Goal: Task Accomplishment & Management: Use online tool/utility

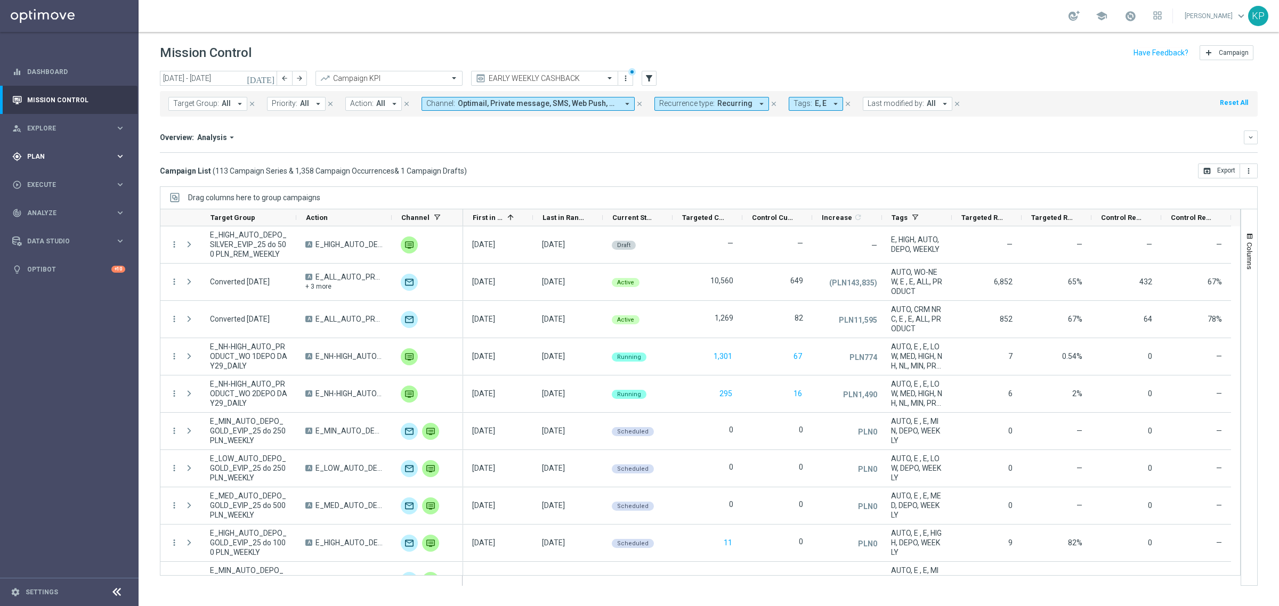
click at [115, 160] on div "keyboard_arrow_right" at bounding box center [120, 156] width 10 height 10
click at [70, 174] on link "Target Groups" at bounding box center [69, 178] width 83 height 9
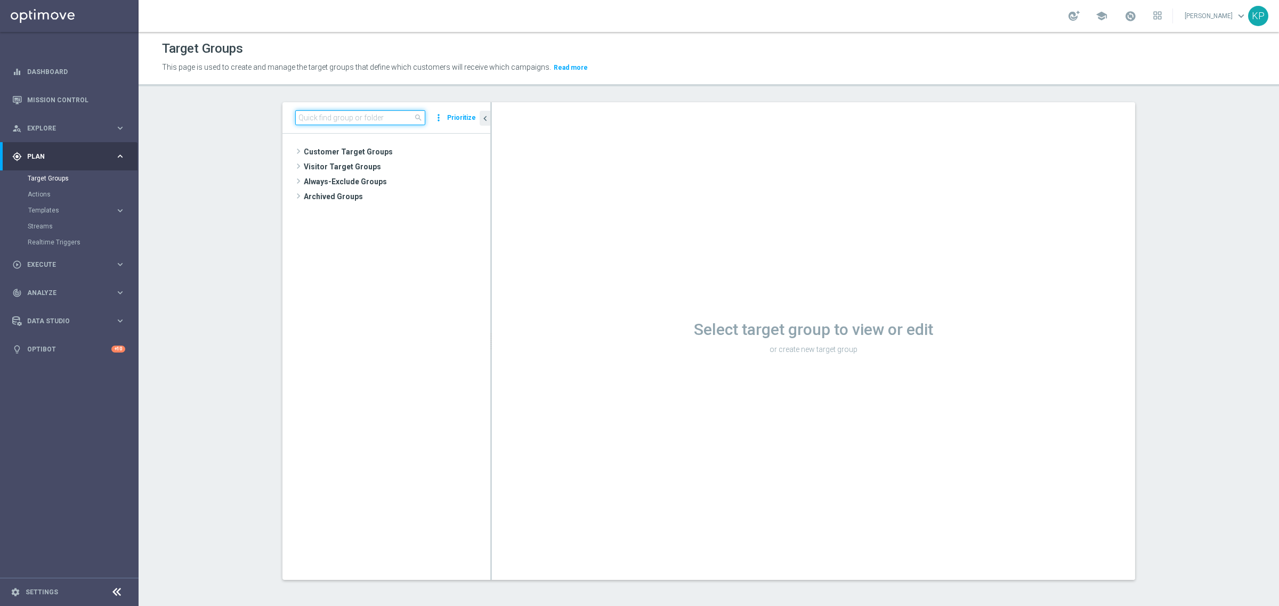
click at [367, 124] on input at bounding box center [360, 117] width 130 height 15
paste input "E_ALL_TARGET_OFFER_POL HOL_020925"
click at [372, 179] on span "E_ALL_TARGET_OFFER_POL HOL_020925" at bounding box center [401, 182] width 130 height 9
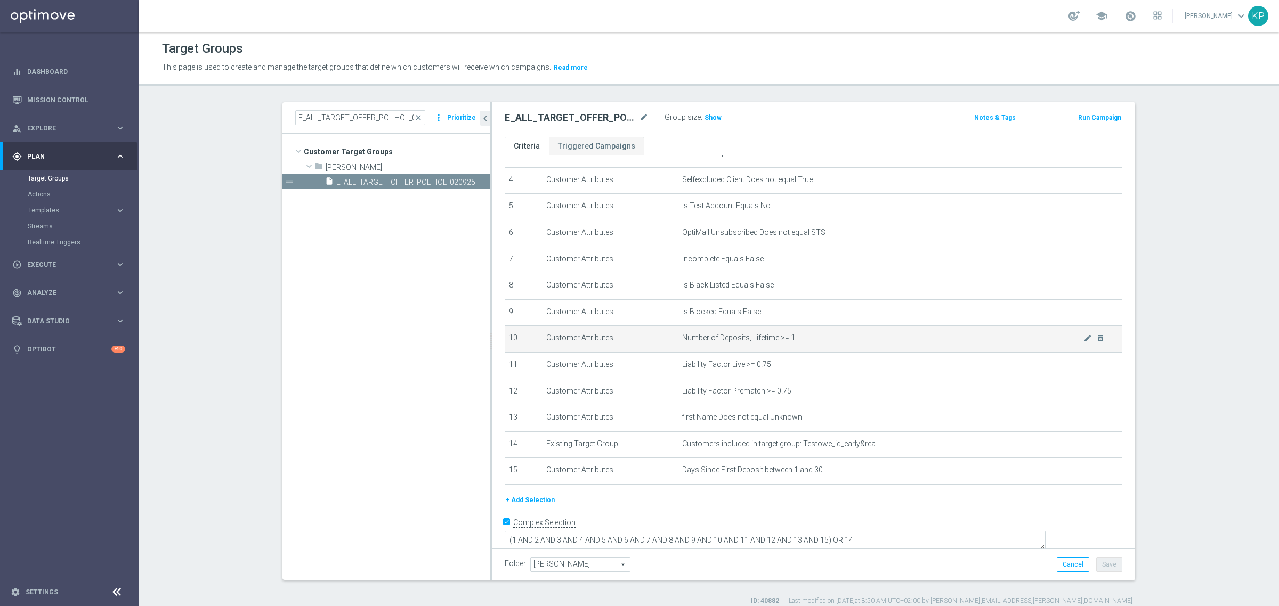
scroll to position [108, 0]
click at [712, 121] on span "Show" at bounding box center [712, 117] width 17 height 7
click at [711, 137] on ul "Criteria Triggered Campaigns" at bounding box center [813, 146] width 643 height 19
click at [1046, 344] on td "Number of Deposits, Lifetime >= 1 mode_edit delete_forever" at bounding box center [900, 336] width 445 height 27
click at [392, 120] on input "E_ALL_TARGET_OFFER_POL HOL_020925" at bounding box center [360, 117] width 130 height 15
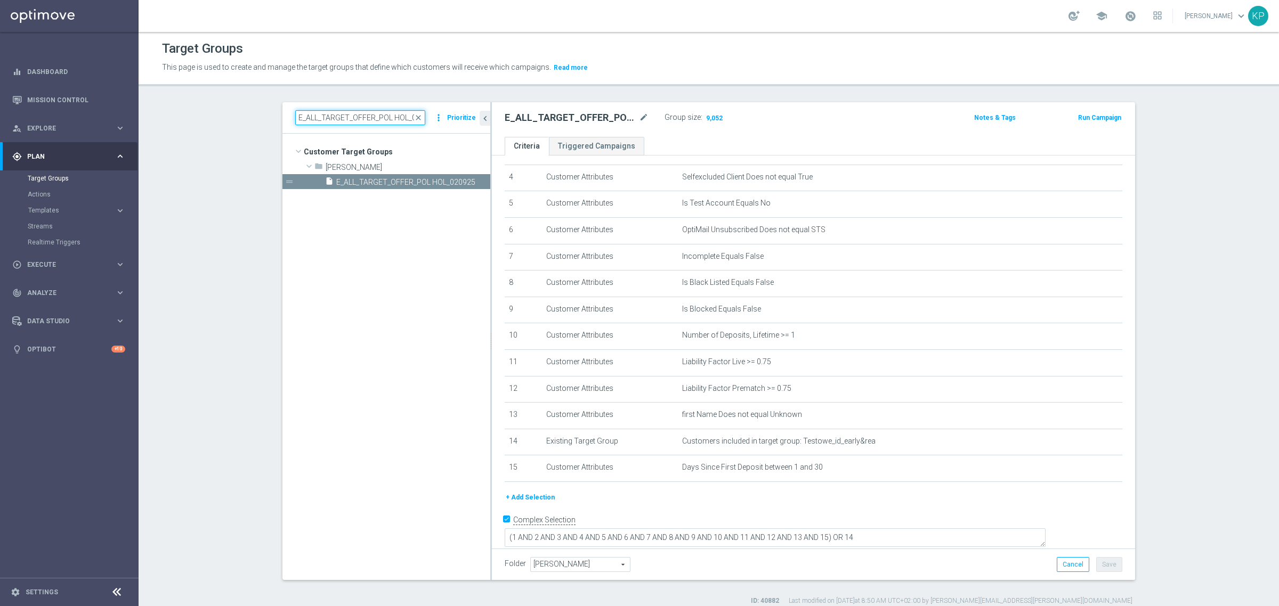
paste input "ORG_"
type input "E_ALL_TARGET_OFFER_ORG_POL HOL_020925"
click at [395, 182] on span "E_ALL_TARGET_OFFER_ORG_POL HOL_020925" at bounding box center [401, 182] width 130 height 9
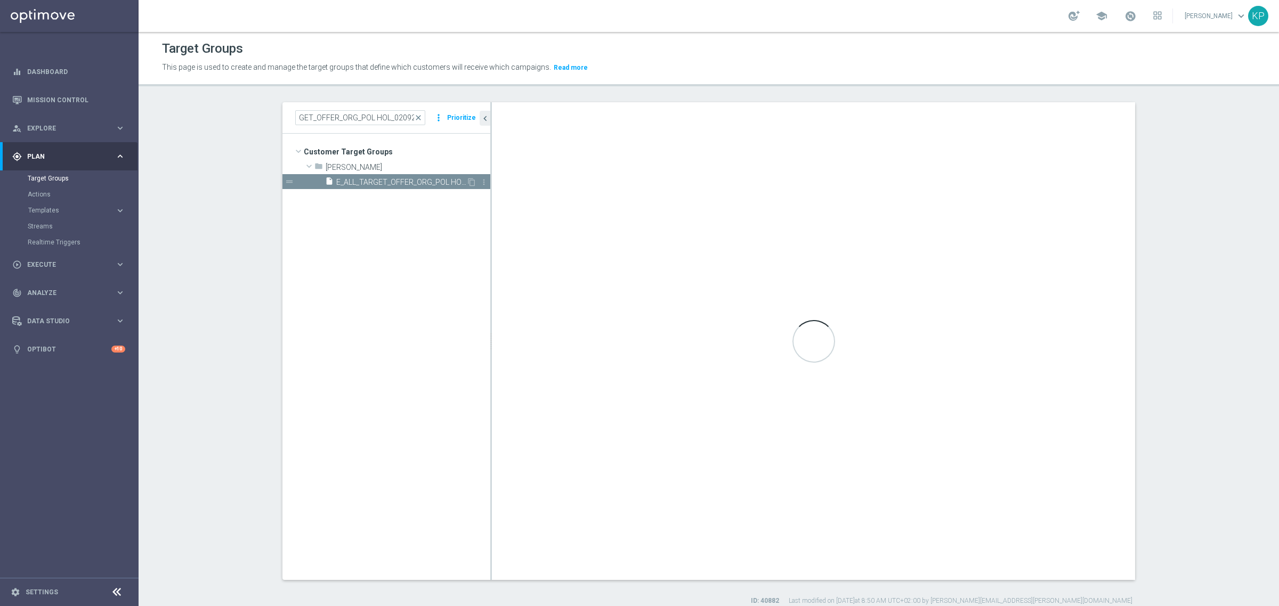
scroll to position [0, 0]
type textarea "(1 AND 2 AND 3 AND 4 AND 5 AND 6 AND 7 AND 8 AND 9 AND 10 AND 11 AND 12 AND 13 …"
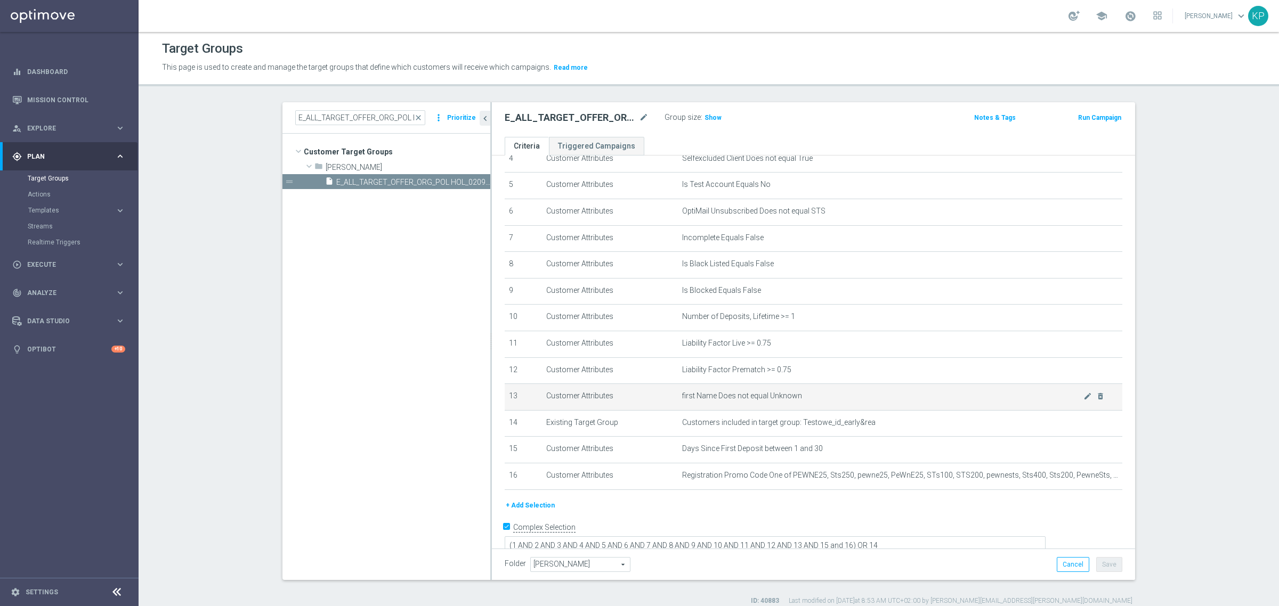
scroll to position [135, 0]
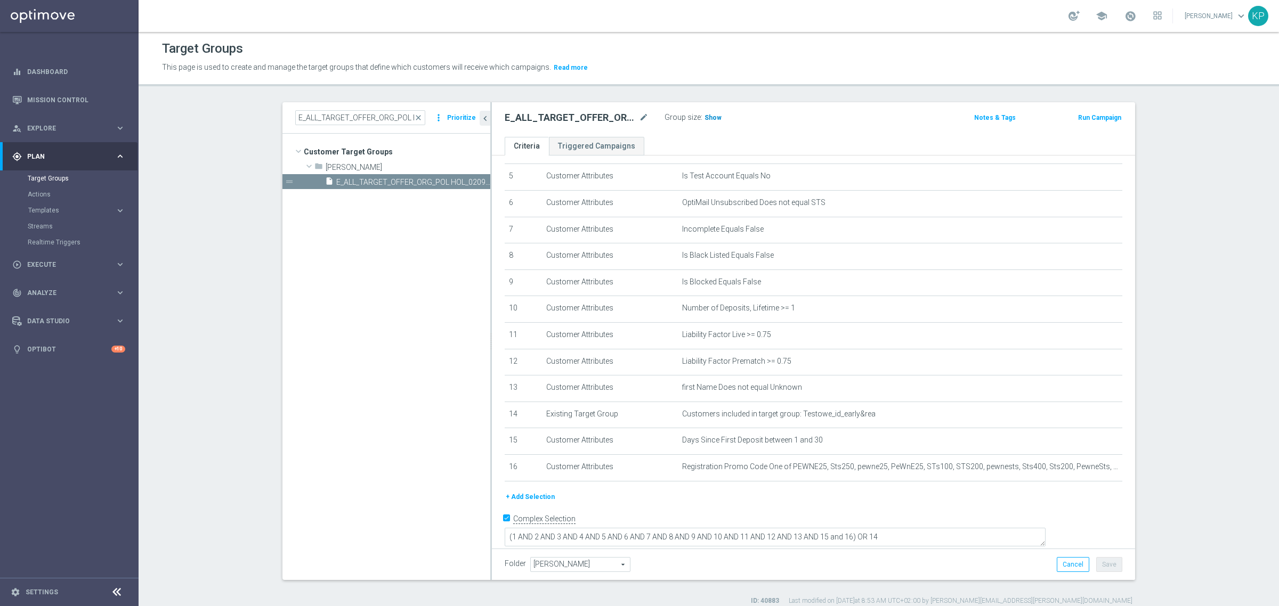
click at [704, 117] on span "Show" at bounding box center [712, 117] width 17 height 7
click at [166, 299] on section "E_ALL_TARGET_OFFER_ORG_POL HOL_020925 close more_vert Prioritize Customer Targe…" at bounding box center [709, 354] width 1140 height 504
click at [233, 134] on section "E_ALL_TARGET_OFFER_ORG_POL HOL_020925 close more_vert Prioritize Customer Targe…" at bounding box center [709, 354] width 1140 height 504
click at [143, 381] on section "E_ALL_TARGET_OFFER_ORG_POL HOL_020925 close more_vert Prioritize Customer Targe…" at bounding box center [709, 354] width 1140 height 504
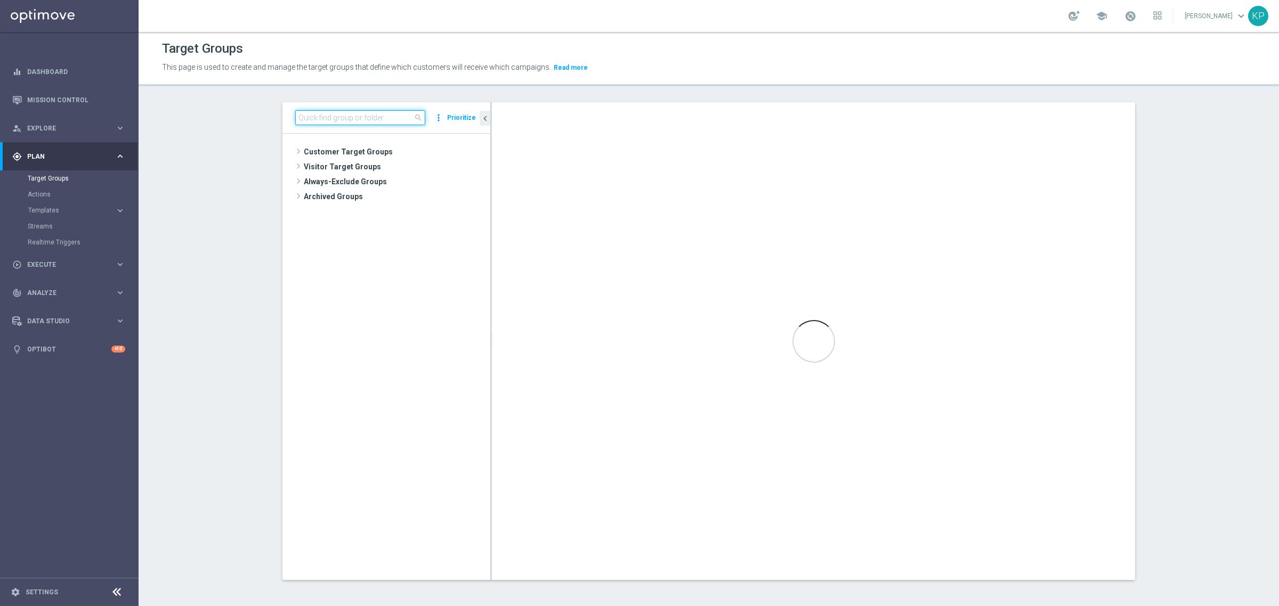
click at [308, 116] on input at bounding box center [360, 117] width 130 height 15
paste input "E_ALL_TARGET_ZBR_200 PLN 1DEPO_020925"
type input "E_ALL_TARGET_ZBR_200 PLN 1DEPO_020925"
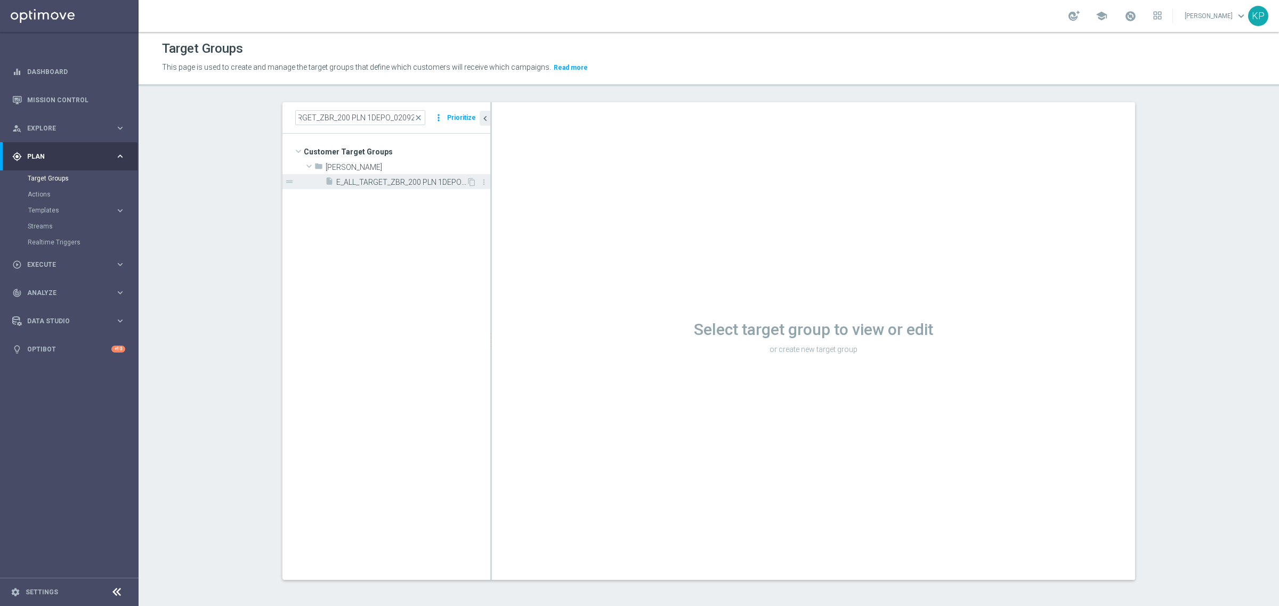
click at [393, 184] on span "E_ALL_TARGET_ZBR_200 PLN 1DEPO_020925" at bounding box center [401, 182] width 130 height 9
click at [393, 183] on span "E_ALL_TARGET_ZBR_200 PLN 1DEPO_020925" at bounding box center [401, 182] width 130 height 9
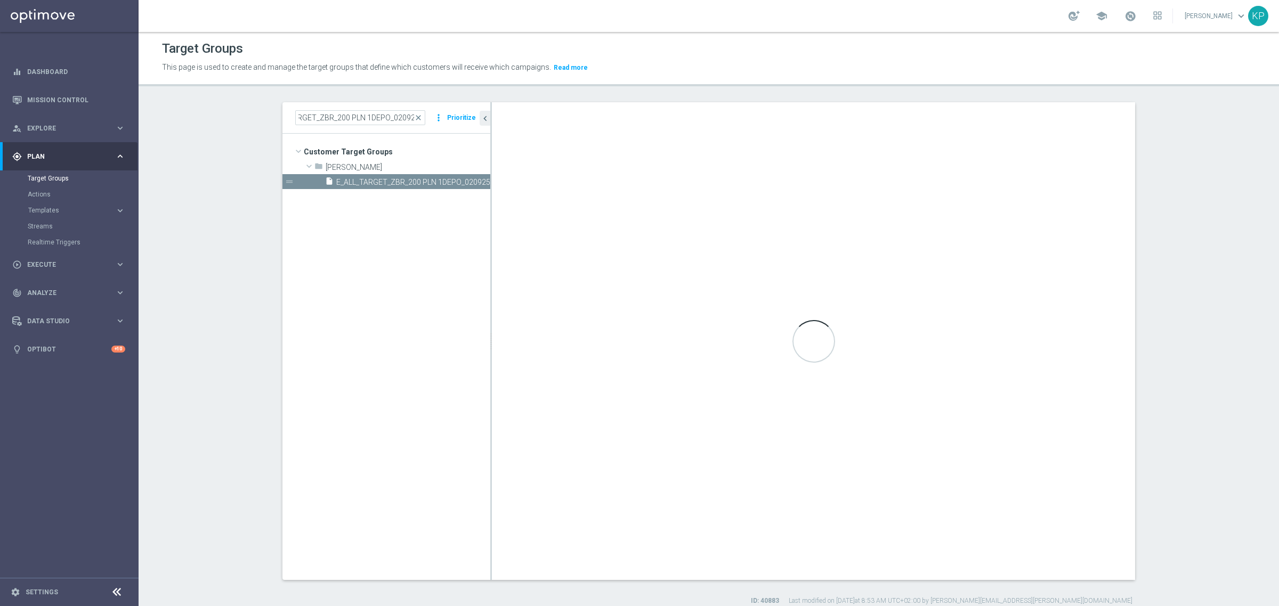
scroll to position [0, 0]
type textarea "(1 AND 2 AND 3 AND 4 AND 5 AND 6 AND 7 AND 8 AND 9 AND 10 AND 11 AND 12 AND 13 …"
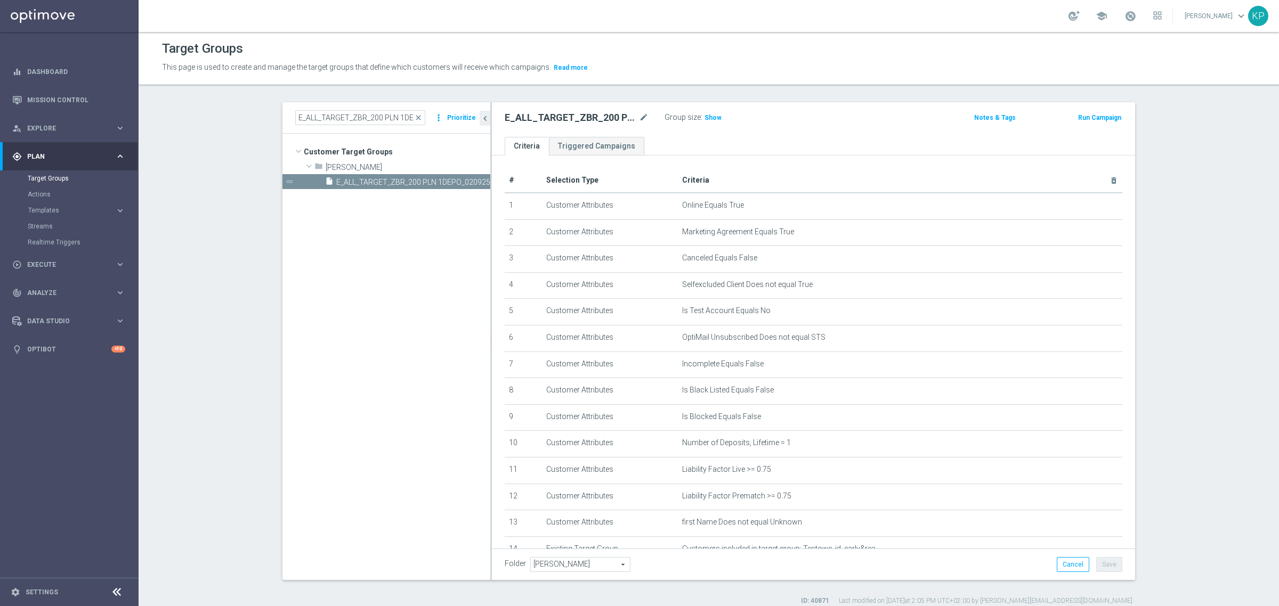
click at [231, 267] on section "E_ALL_TARGET_ZBR_200 PLN 1DEPO_020925 close more_vert Prioritize Customer Targe…" at bounding box center [709, 354] width 1140 height 504
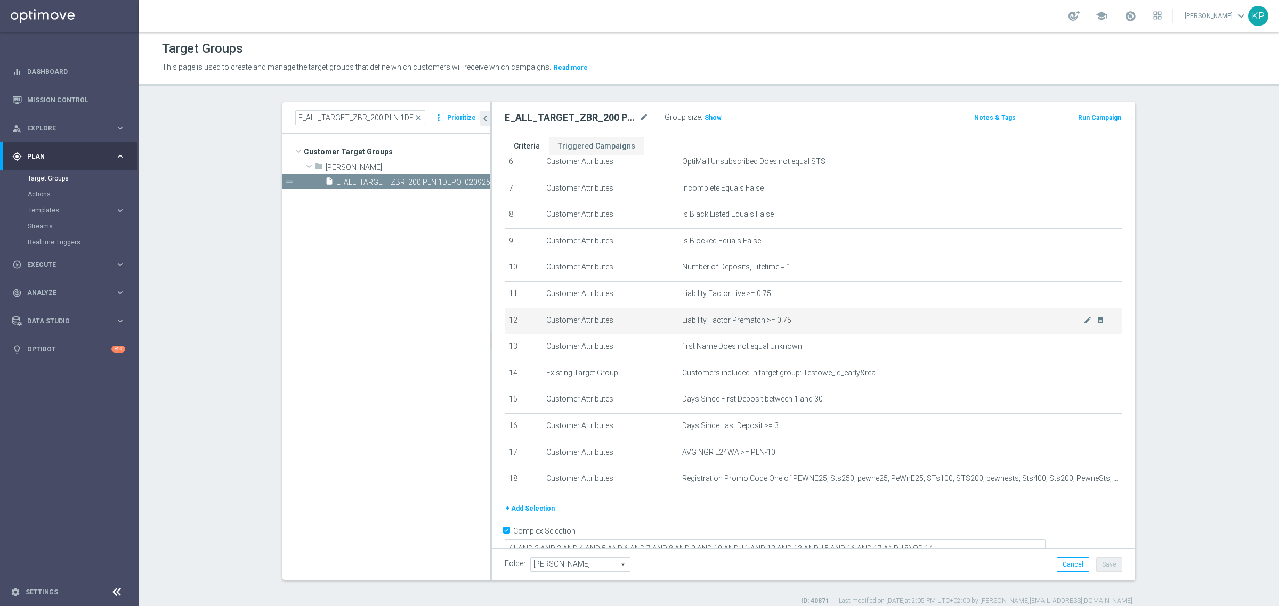
scroll to position [188, 0]
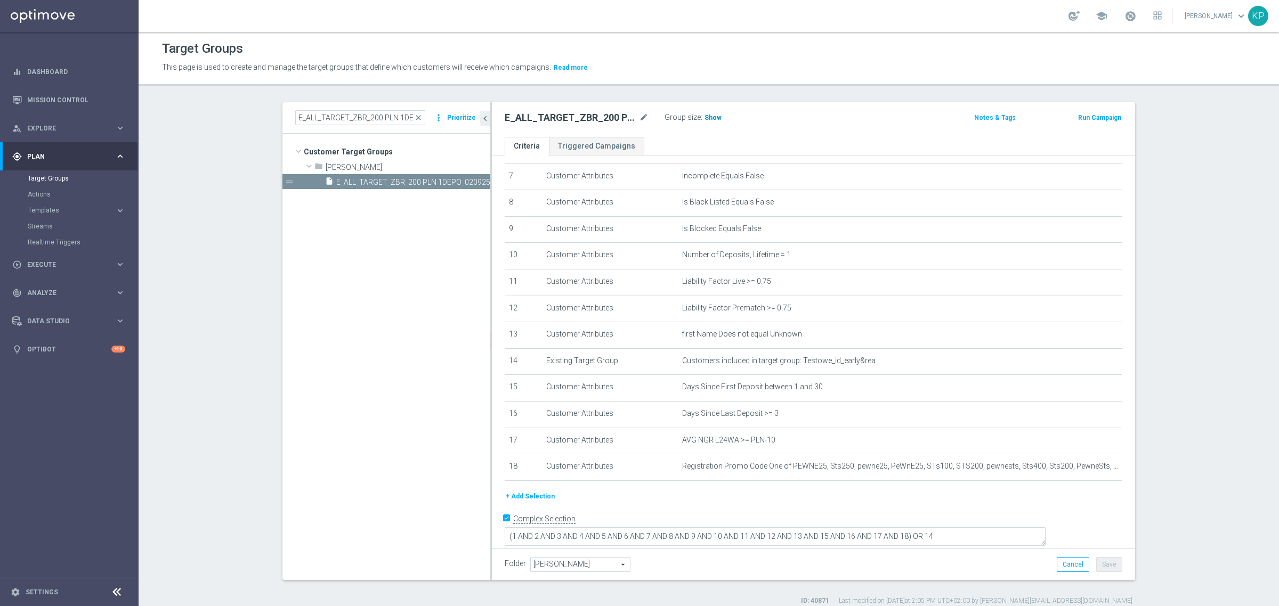
click at [705, 115] on span "Show" at bounding box center [712, 117] width 17 height 7
click at [678, 137] on ul "Criteria Triggered Campaigns" at bounding box center [813, 146] width 643 height 19
click at [194, 307] on section "E_ALL_TARGET_ZBR_200 PLN 1DEPO_020925 close more_vert Prioritize Customer Targe…" at bounding box center [709, 354] width 1140 height 504
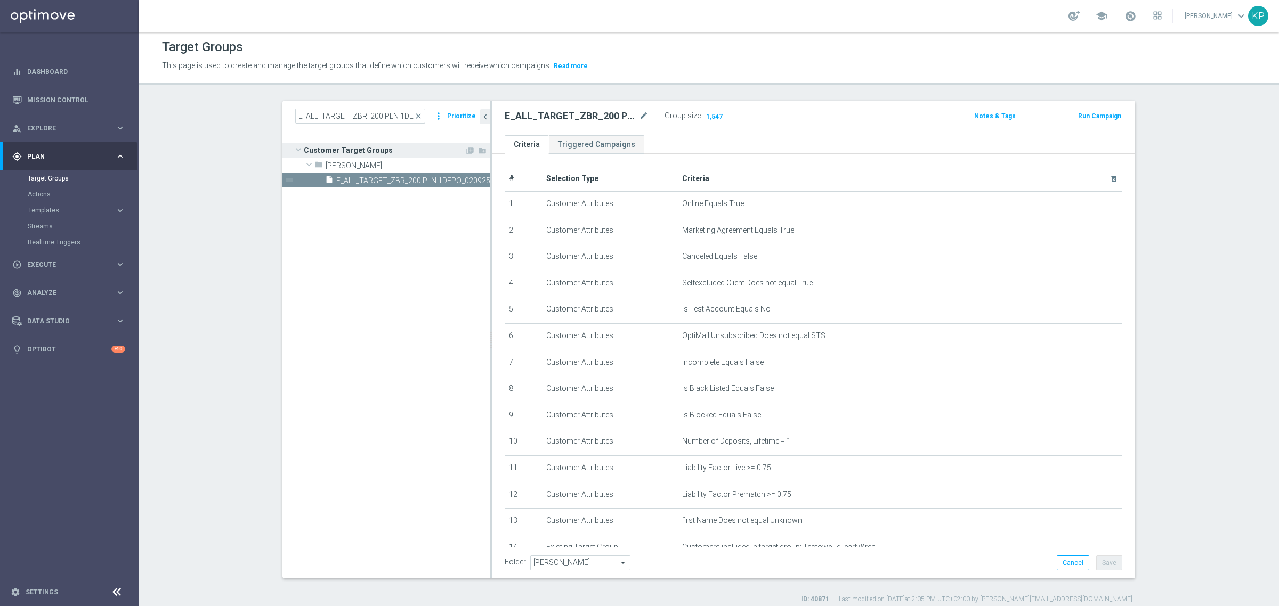
scroll to position [0, 0]
click at [387, 123] on input "E_ALL_TARGET_ZBR_200 PLN 1DEPO_020925" at bounding box center [360, 117] width 130 height 15
paste input "2"
click at [403, 182] on span "E_ALL_TARGET_ZBR_200 PLN 2DEPO_020925" at bounding box center [401, 182] width 130 height 9
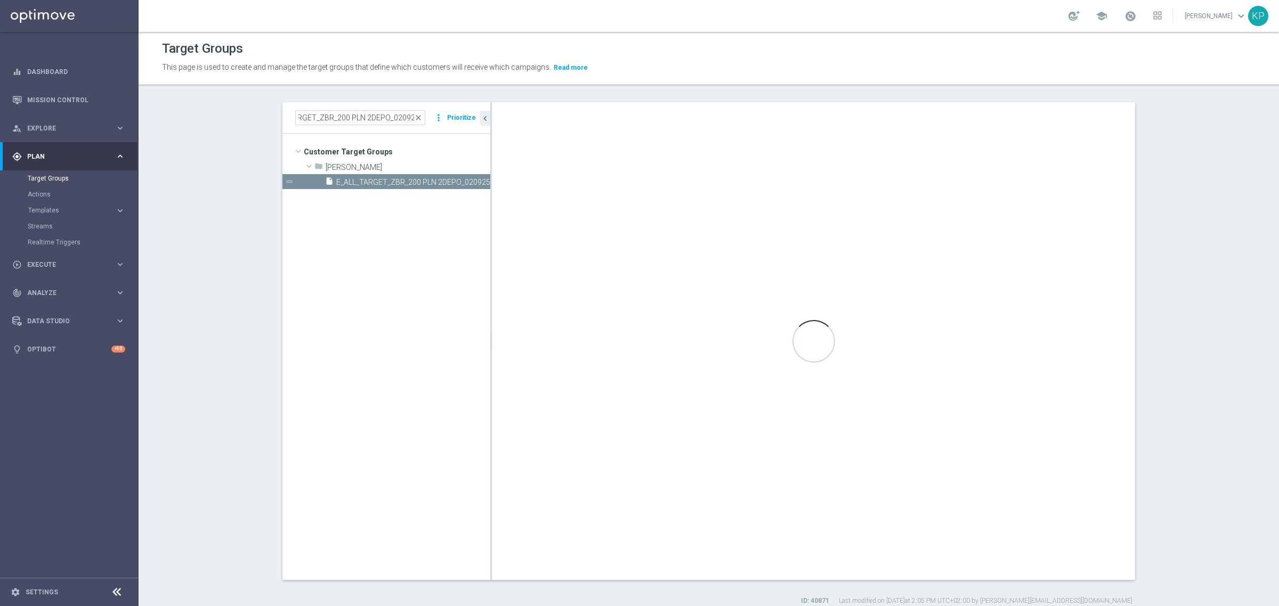
scroll to position [0, 0]
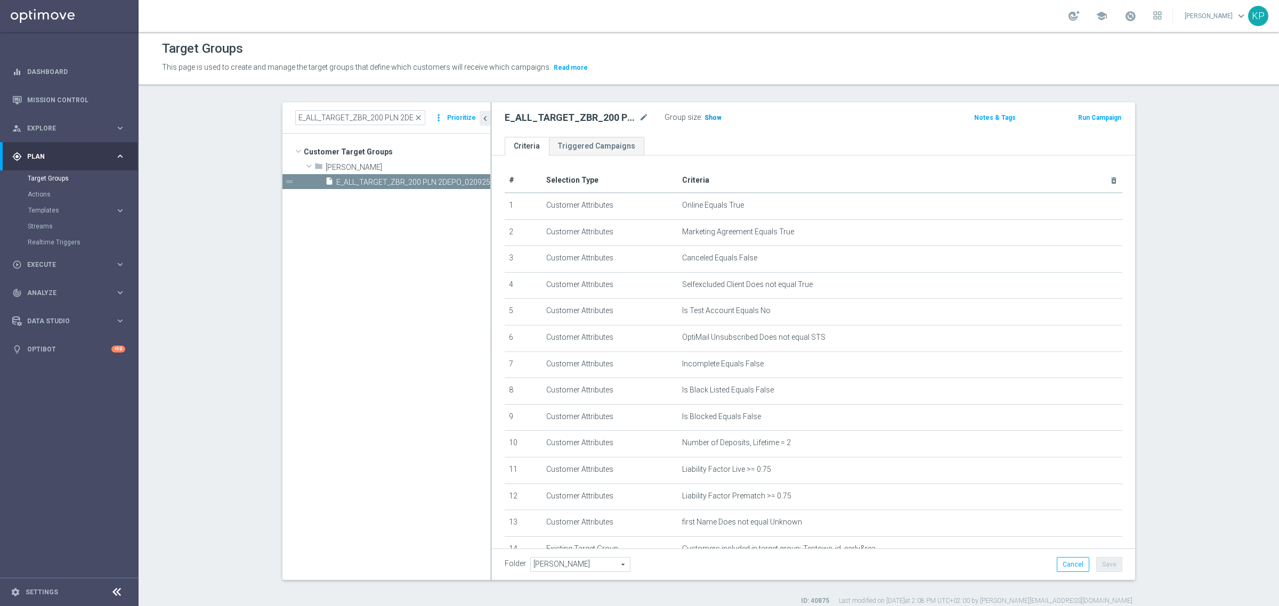
click at [704, 121] on span "Show" at bounding box center [712, 117] width 17 height 7
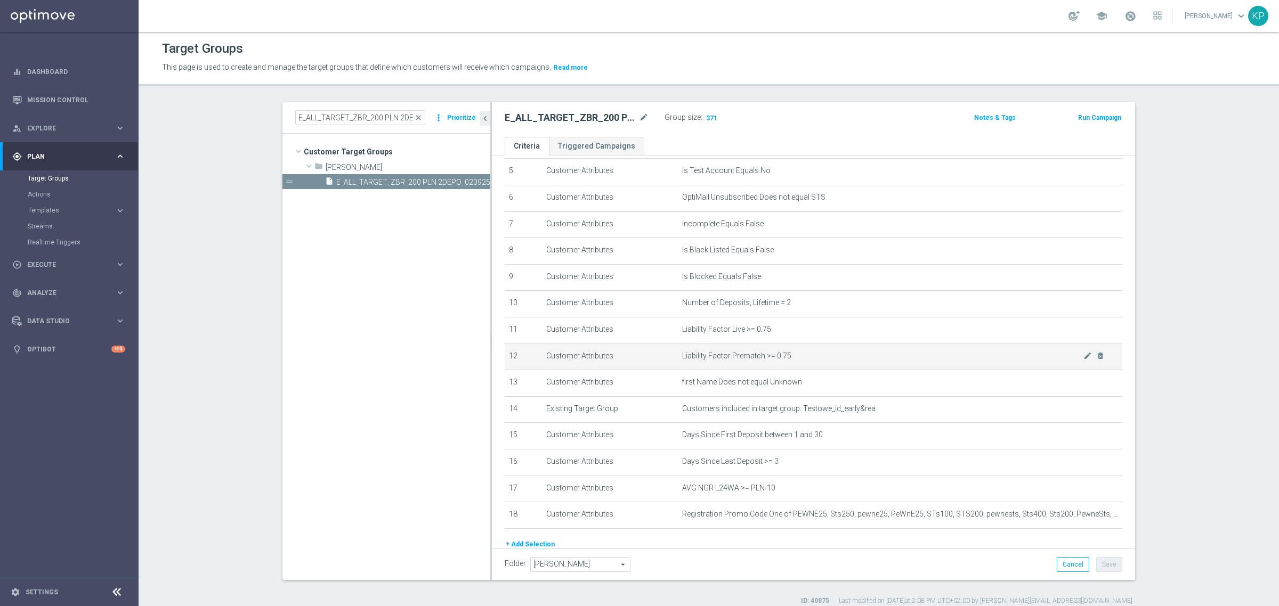
scroll to position [121, 0]
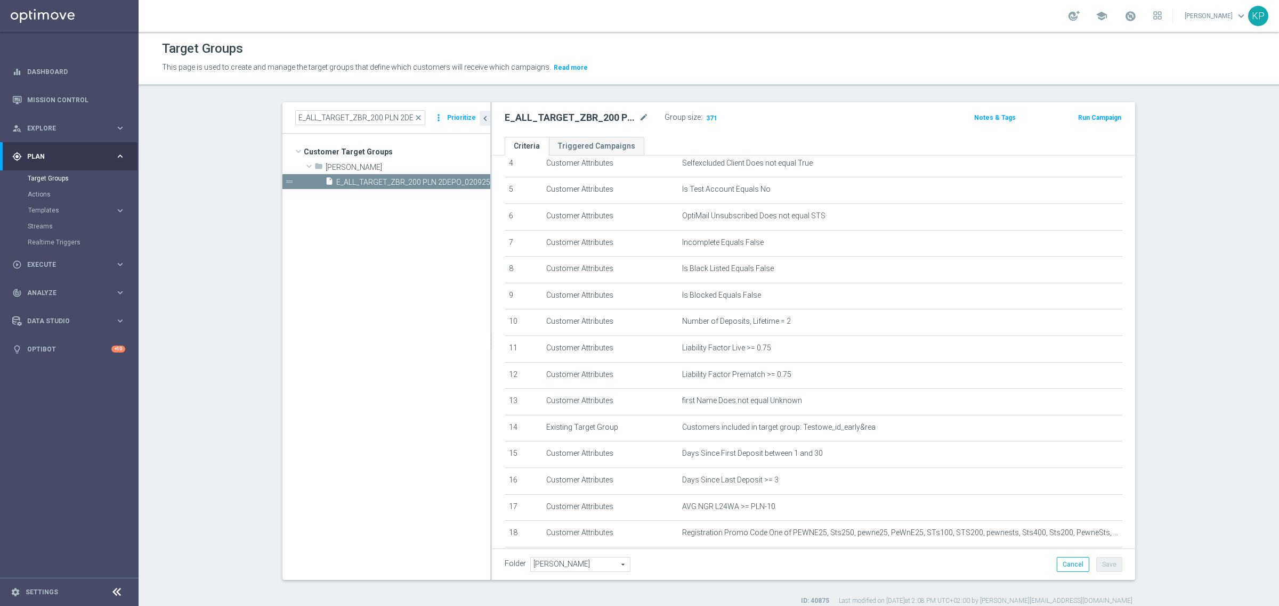
click at [209, 302] on section "E_ALL_TARGET_ZBR_200 PLN 2DEPO_020925 close more_vert Prioritize Customer Targe…" at bounding box center [709, 354] width 1140 height 504
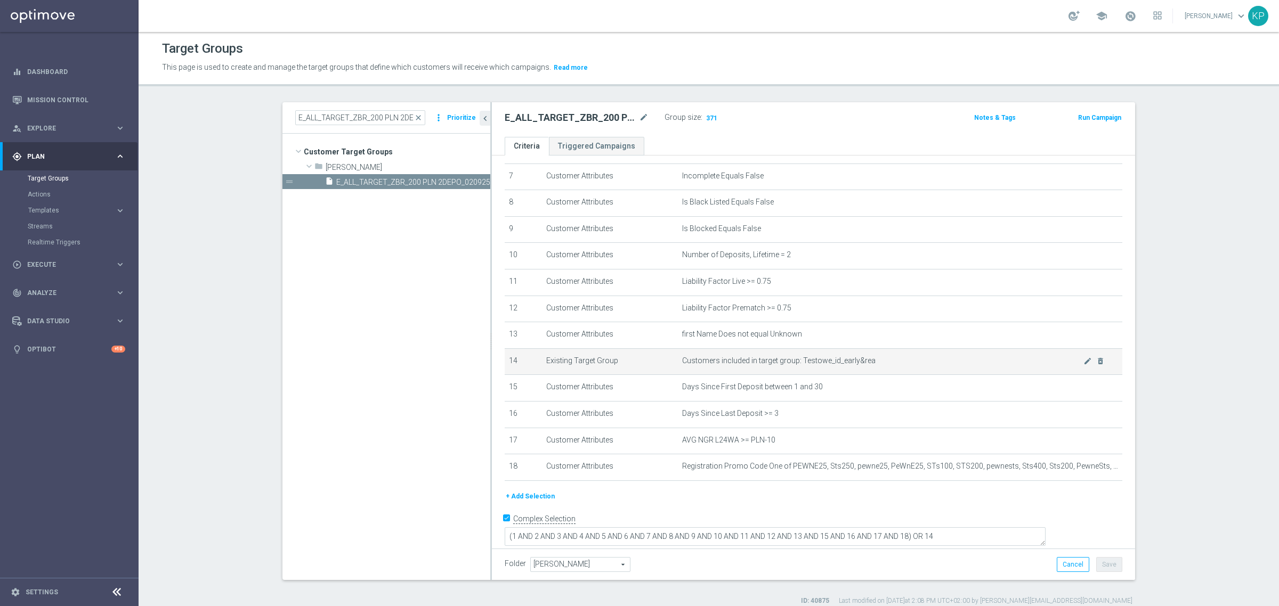
scroll to position [10, 0]
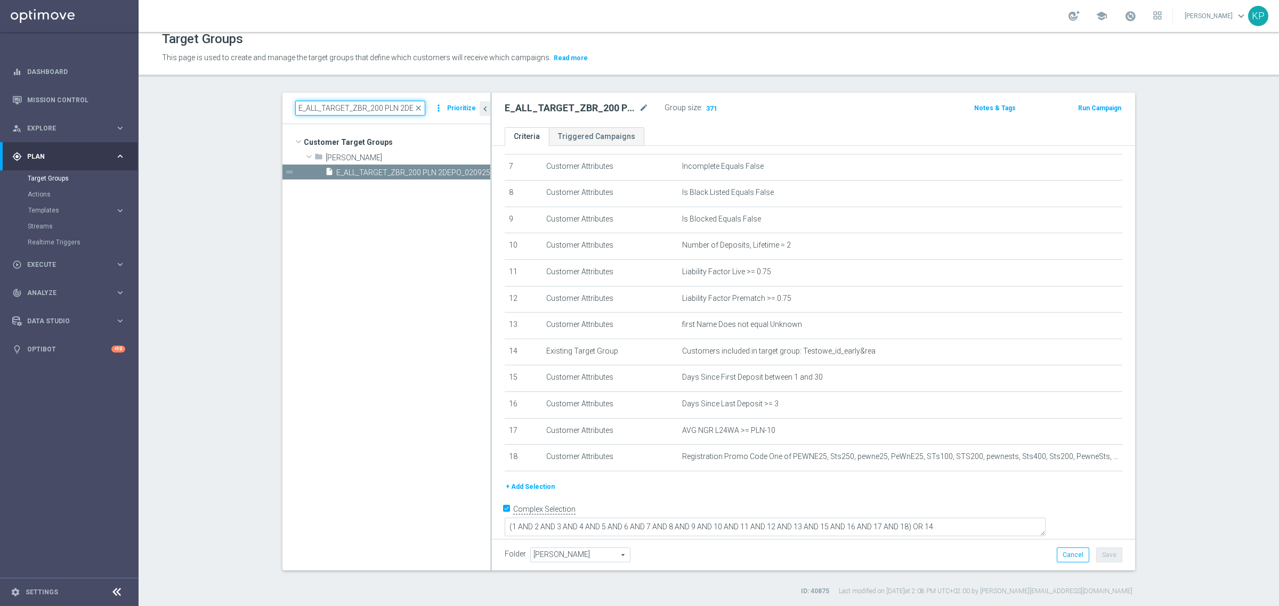
click at [383, 112] on input "E_ALL_TARGET_ZBR_200 PLN 2DEPO_020925" at bounding box center [360, 108] width 130 height 15
paste input "REACQ_ALL_TARGET_ZBR DO 200 PLN"
type input "REACQ_ALL_TARGET_ZBR DO 200 PLN_020925"
click at [395, 172] on span "REACQ_ALL_TARGET_ZBR DO 200 PLN_020925" at bounding box center [401, 172] width 130 height 9
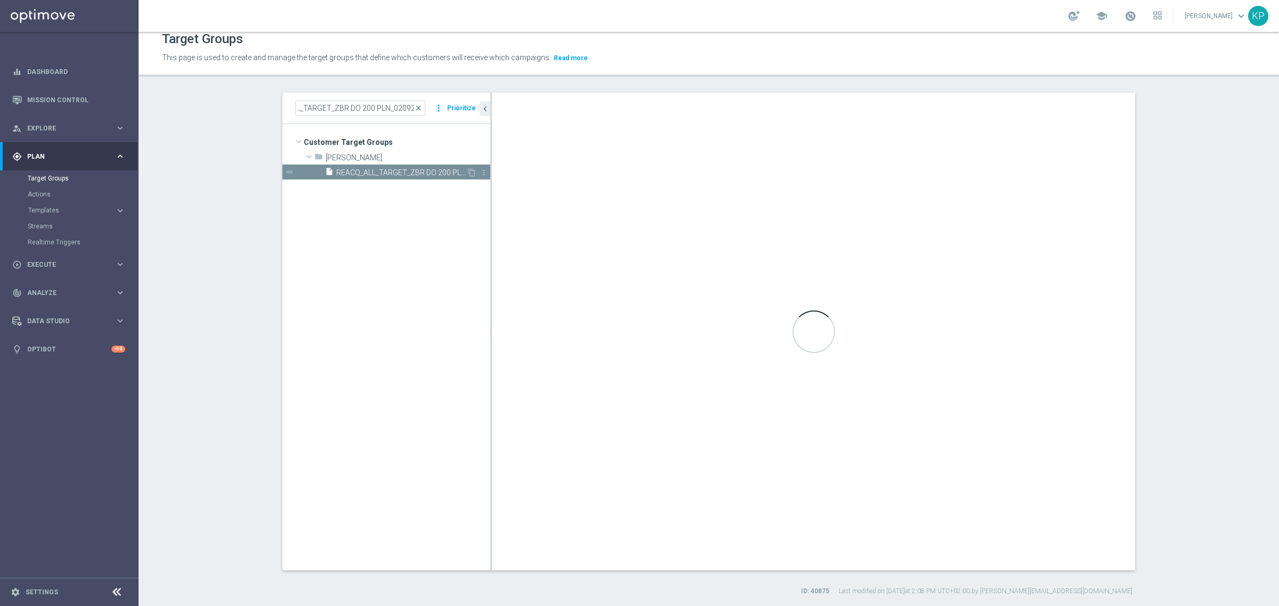
scroll to position [0, 0]
type textarea "(1 AND 2 AND 3 AND 4 AND 5 AND 6 AND 7 AND 8 AND 9 AND 10 AND 11 AND 12 AND 13 …"
type input "Tomasz K."
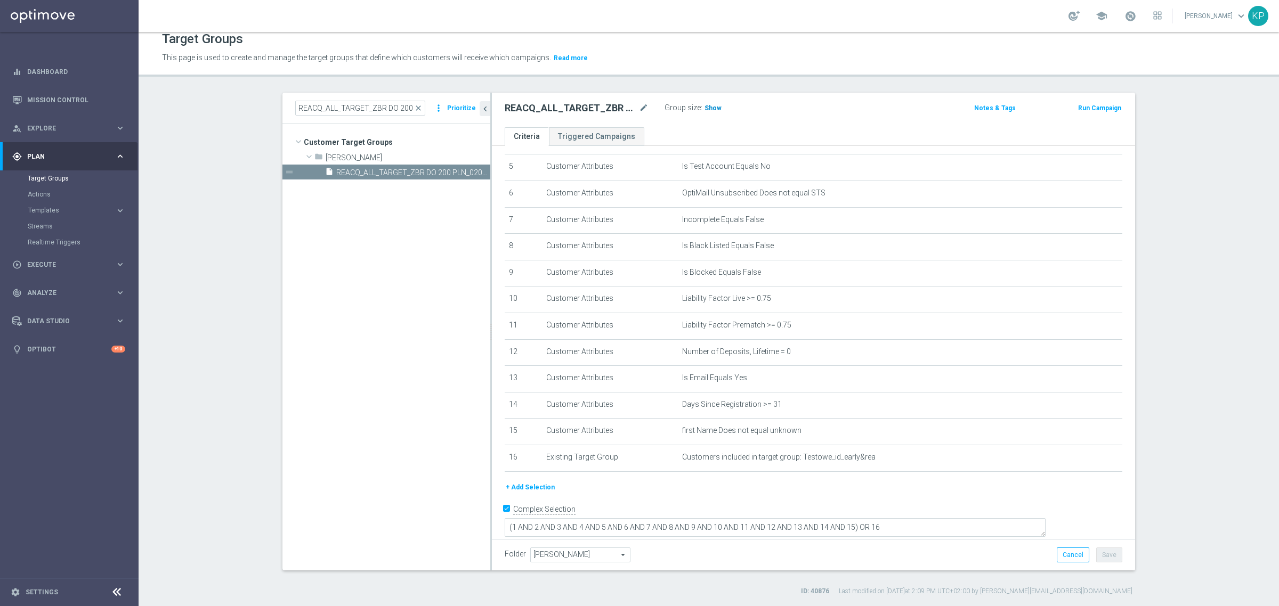
click at [707, 108] on span "Show" at bounding box center [712, 107] width 17 height 7
click at [675, 127] on ul "Criteria Triggered Campaigns" at bounding box center [813, 136] width 643 height 19
click at [675, 128] on ul "Criteria Triggered Campaigns" at bounding box center [813, 136] width 643 height 19
drag, startPoint x: 274, startPoint y: 273, endPoint x: 309, endPoint y: 183, distance: 97.0
click at [274, 273] on div "REACQ_ALL_TARGET_ZBR DO 200 PLN_020925 close more_vert Prioritize Customer Targ…" at bounding box center [708, 345] width 895 height 504
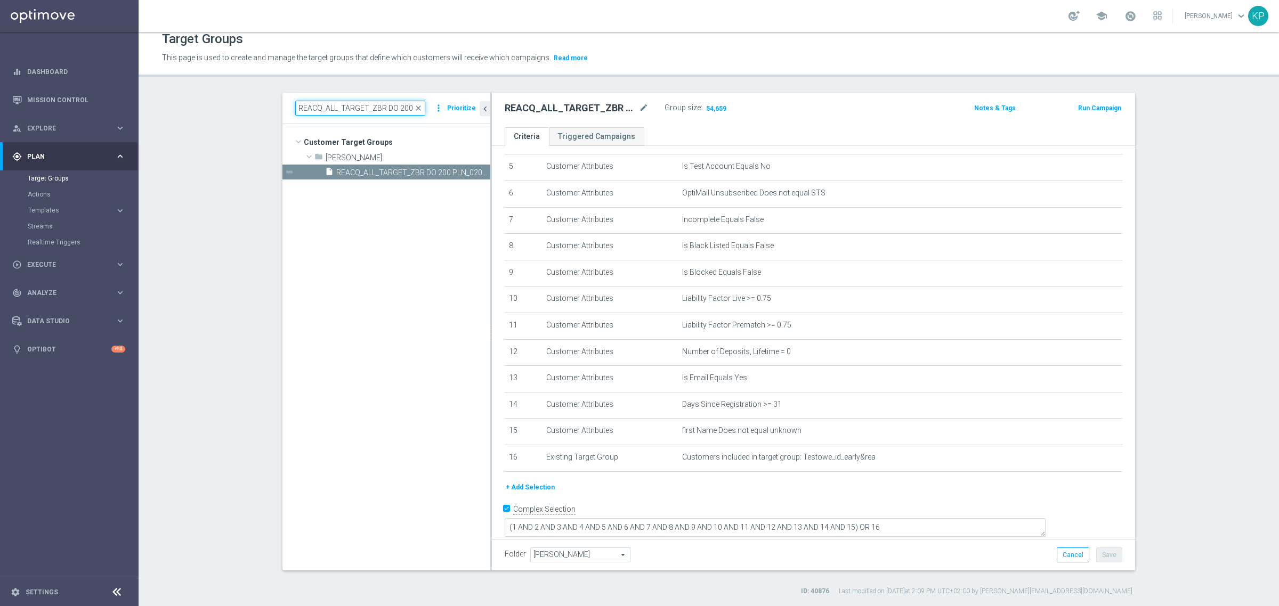
click at [353, 104] on input "REACQ_ALL_TARGET_ZBR DO 200 PLN_020925" at bounding box center [360, 108] width 130 height 15
paste input "E_ALL_TARGET_ZBR_200 PLN 1-2DEPO"
type input "E_ALL_TARGET_ZBR_200 PLN 1-2DEPO_020925"
click at [380, 172] on span "E_ALL_TARGET_ZBR_200 PLN 1-2DEPO_020925" at bounding box center [401, 172] width 130 height 9
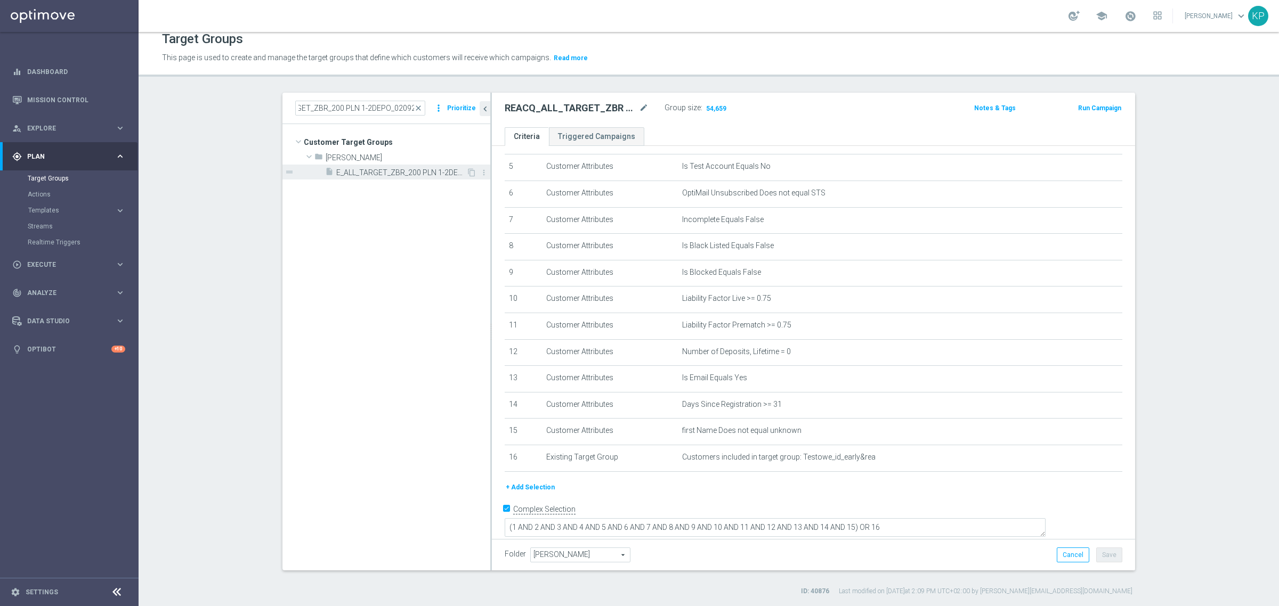
scroll to position [0, 0]
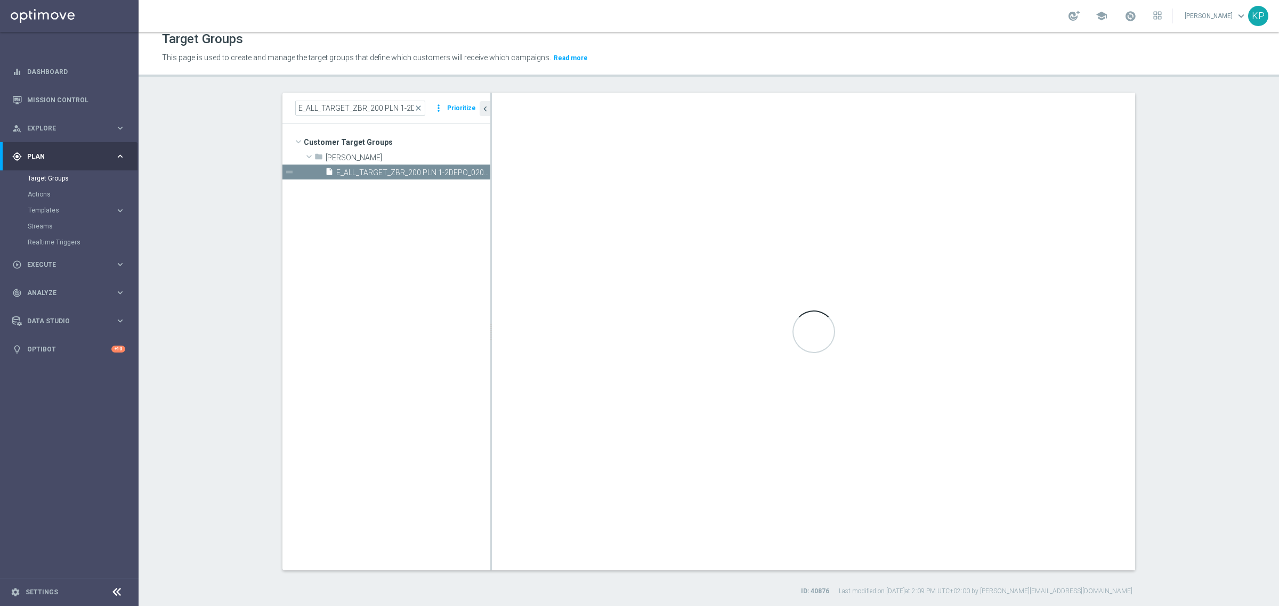
type textarea "(1 AND 2 AND 3 AND 4 AND 5 AND 6 AND 7 AND 8 AND 9 AND 10 AND 11 AND 12 AND 13 …"
type input "[PERSON_NAME]"
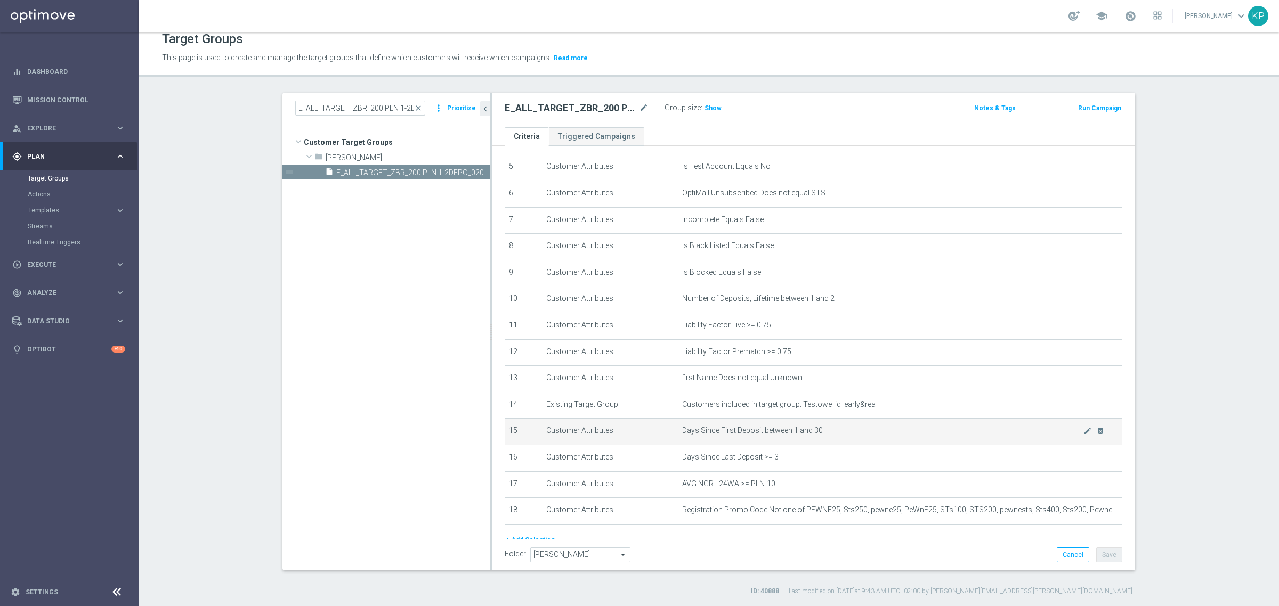
scroll to position [188, 0]
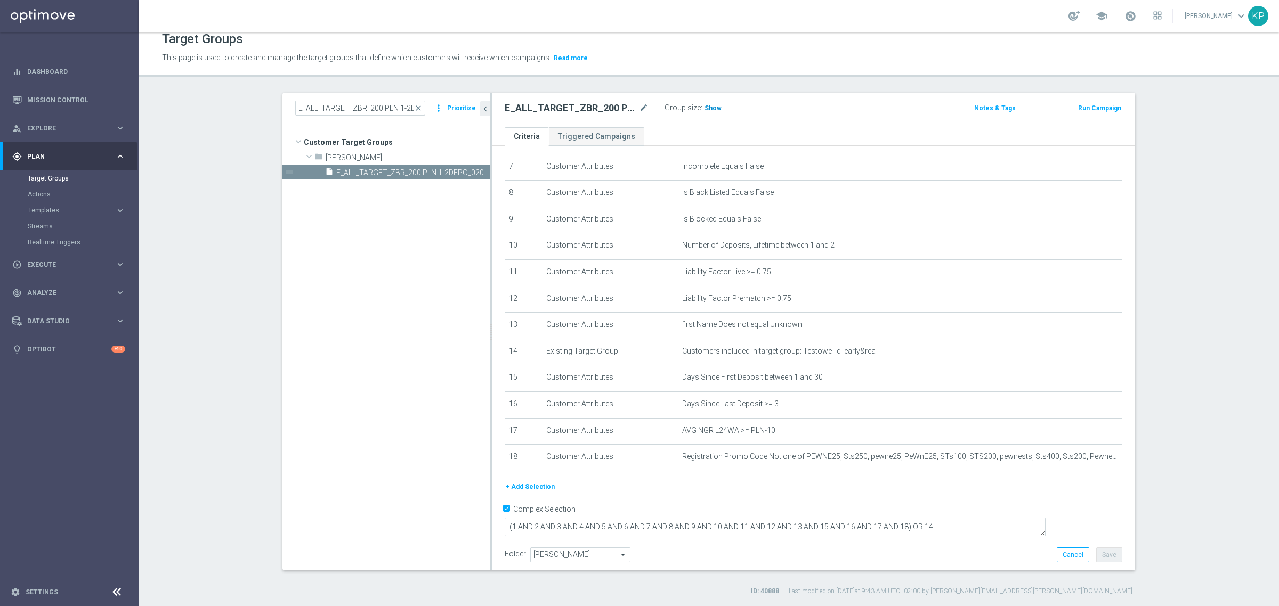
click at [710, 110] on span "Show" at bounding box center [712, 107] width 17 height 7
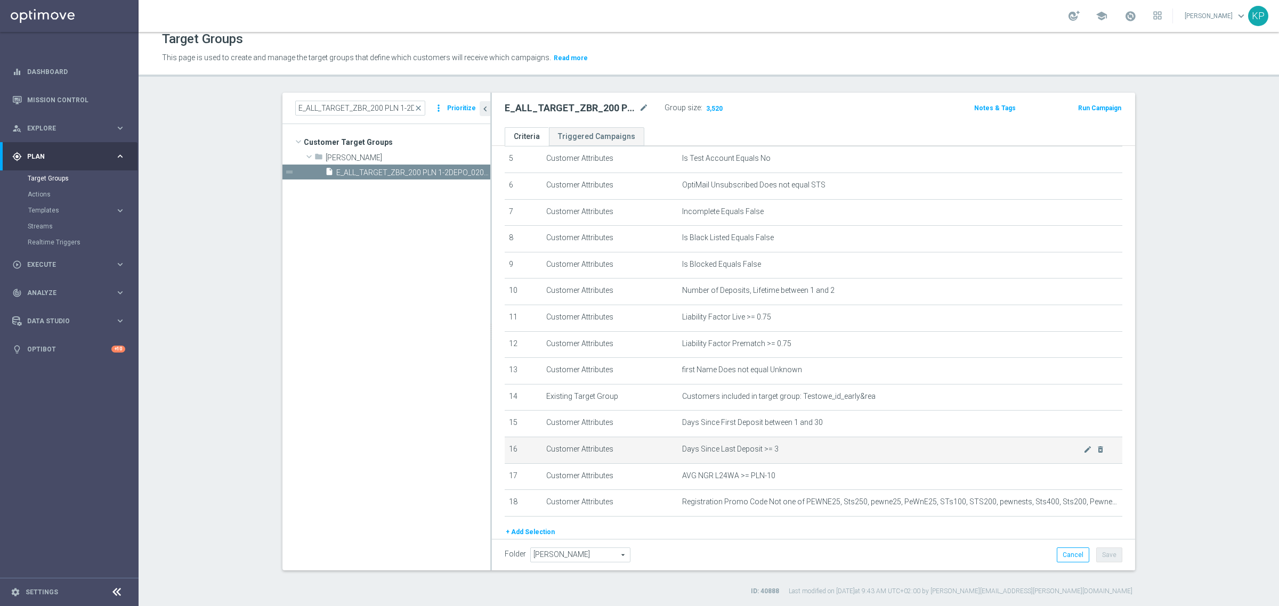
scroll to position [121, 0]
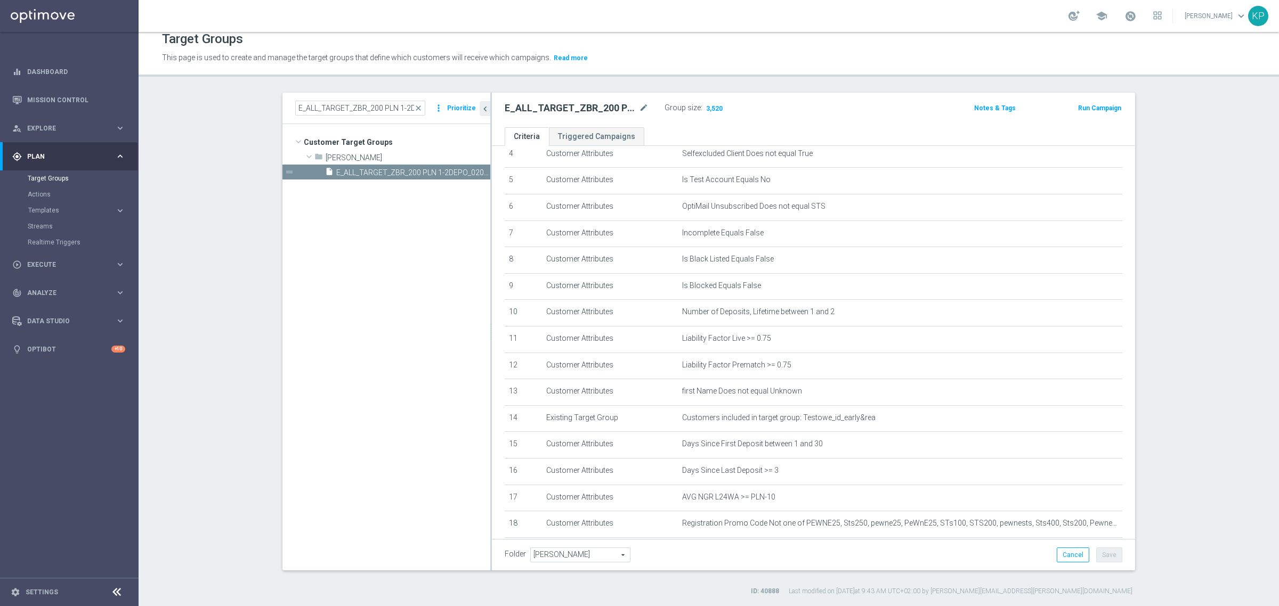
drag, startPoint x: 201, startPoint y: 153, endPoint x: 174, endPoint y: 153, distance: 27.2
click at [201, 153] on section "E_ALL_TARGET_ZBR_200 PLN 1-2DEPO_020925 close more_vert Prioritize Customer Tar…" at bounding box center [709, 345] width 1140 height 504
